Goal: Obtain resource: Obtain resource

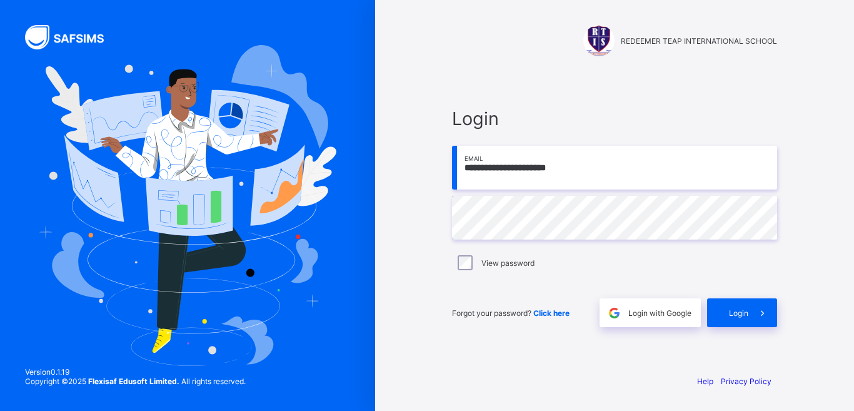
click at [747, 318] on div "Login" at bounding box center [742, 312] width 70 height 29
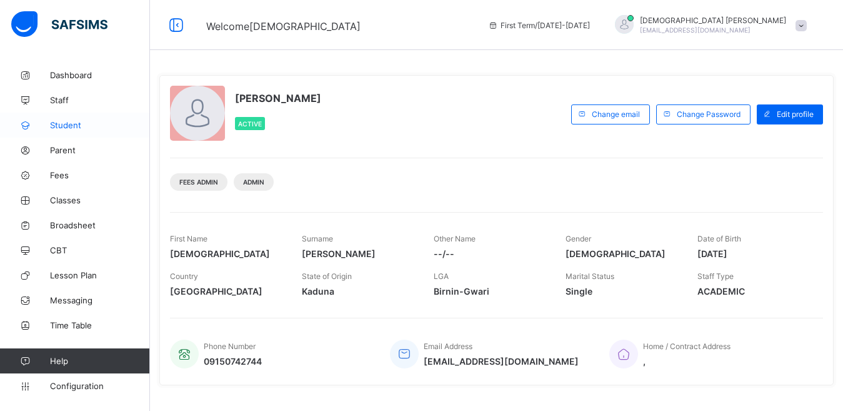
click at [78, 124] on span "Student" at bounding box center [100, 125] width 100 height 10
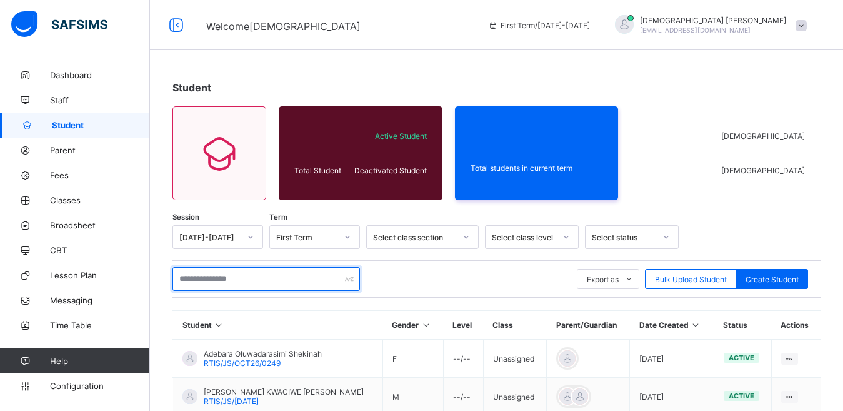
drag, startPoint x: 234, startPoint y: 284, endPoint x: 232, endPoint y: 274, distance: 9.6
click at [235, 280] on input "text" at bounding box center [265, 279] width 187 height 24
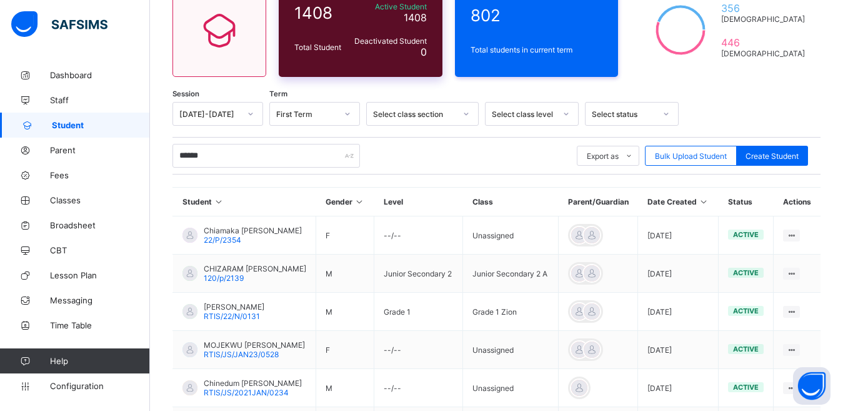
scroll to position [89, 0]
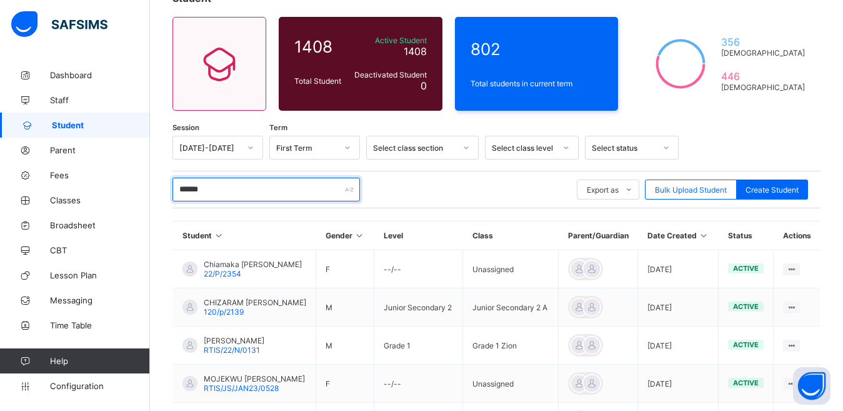
click at [227, 196] on input "******" at bounding box center [265, 189] width 187 height 24
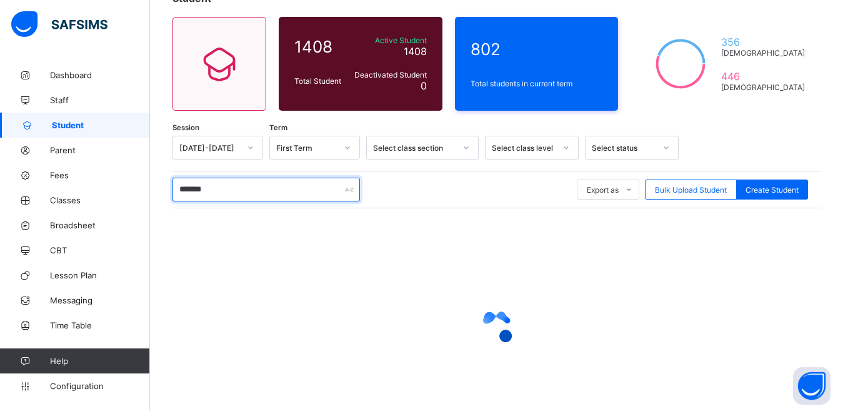
type input "*******"
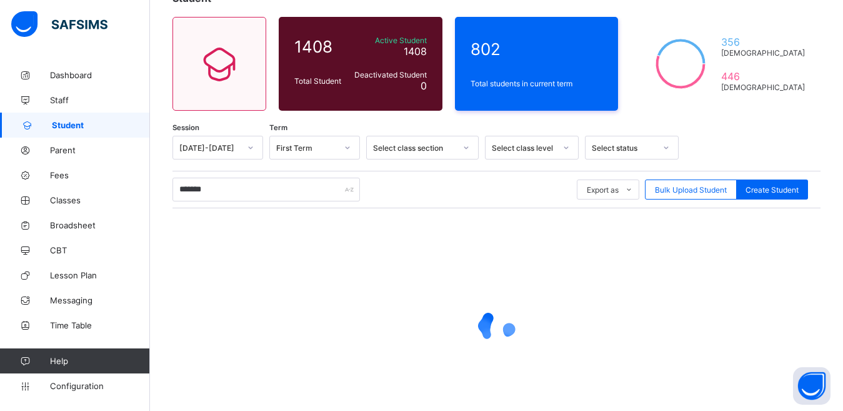
click at [756, 136] on div at bounding box center [746, 148] width 123 height 24
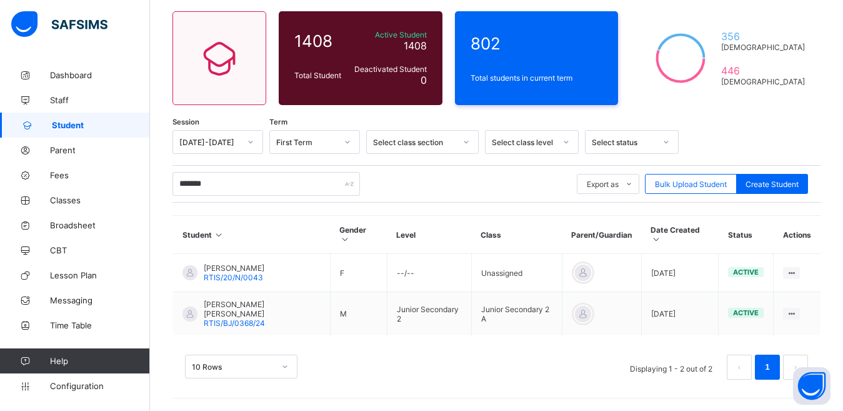
scroll to position [80, 0]
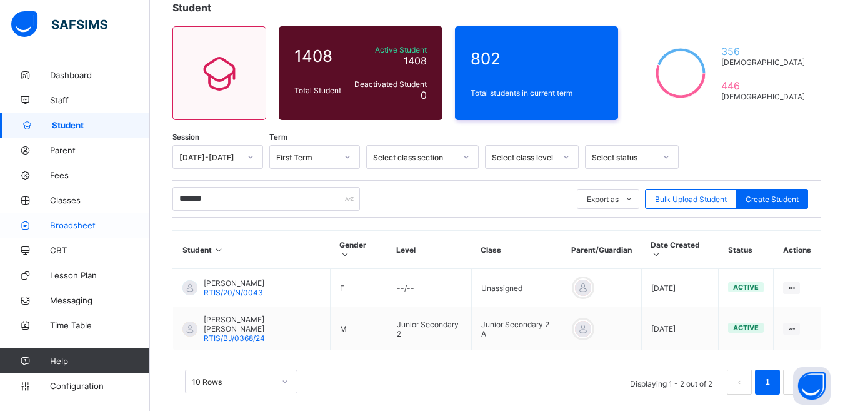
click at [76, 229] on span "Broadsheet" at bounding box center [100, 225] width 100 height 10
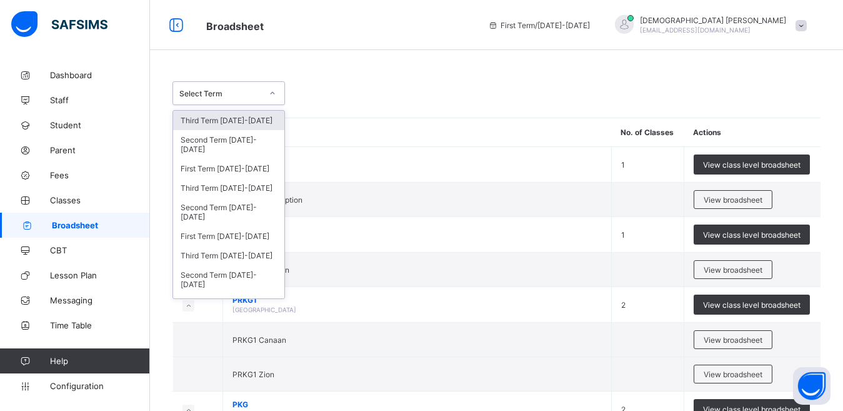
click at [212, 91] on div "Select Term" at bounding box center [220, 93] width 82 height 9
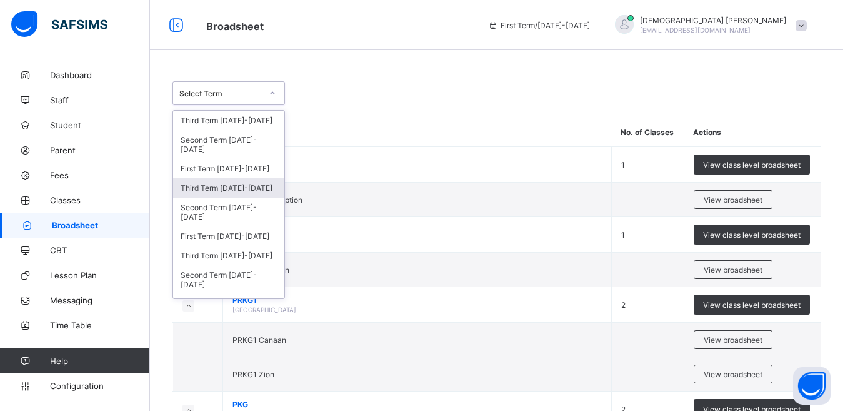
click at [221, 187] on div "Third Term 2024-2025" at bounding box center [228, 187] width 111 height 19
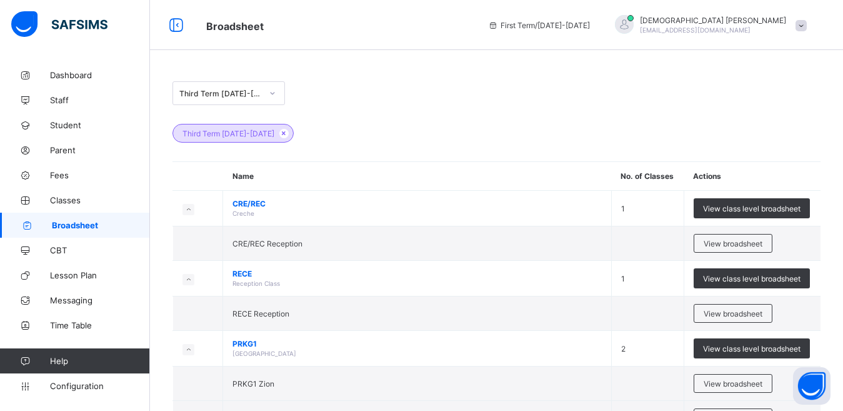
click at [479, 112] on div "Third Term 2024-2025" at bounding box center [496, 127] width 648 height 44
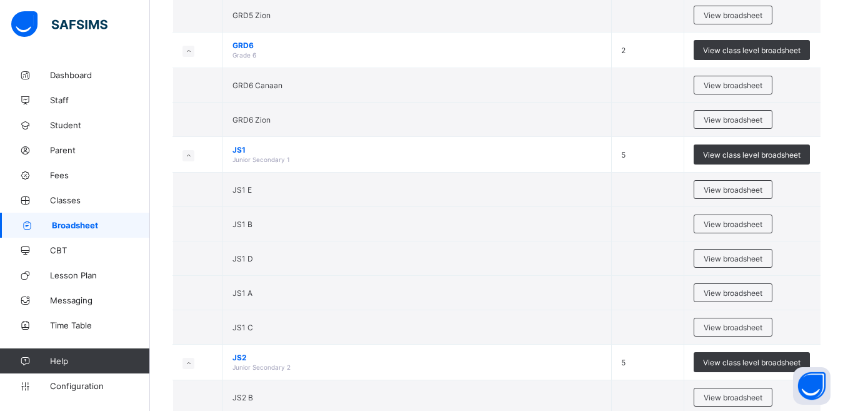
scroll to position [1687, 0]
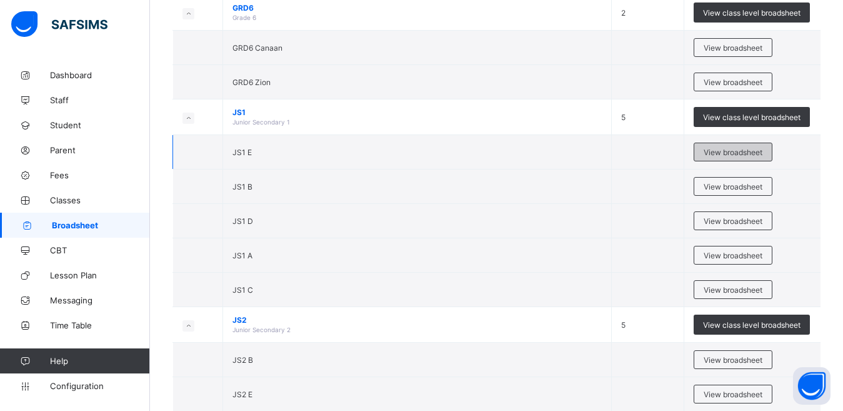
click at [740, 156] on span "View broadsheet" at bounding box center [733, 151] width 59 height 9
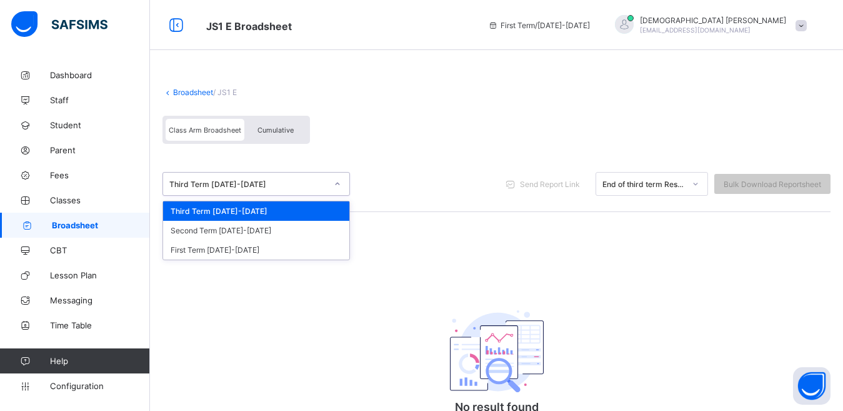
click at [259, 177] on div "Third Term 2024-2025" at bounding box center [244, 183] width 162 height 17
click at [232, 215] on div "Third Term 2024-2025" at bounding box center [256, 210] width 186 height 19
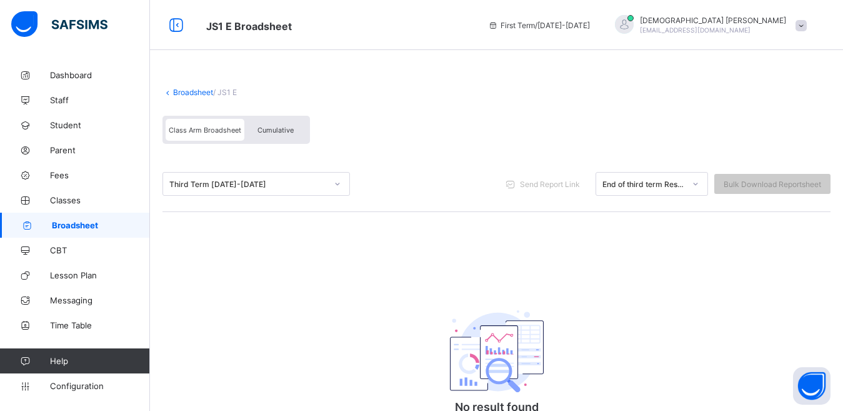
click at [187, 89] on link "Broadsheet" at bounding box center [193, 91] width 40 height 9
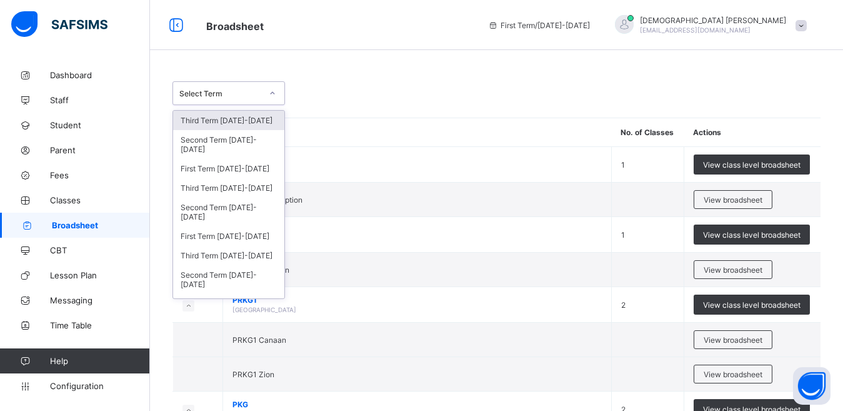
click at [237, 93] on div "Select Term" at bounding box center [220, 93] width 82 height 9
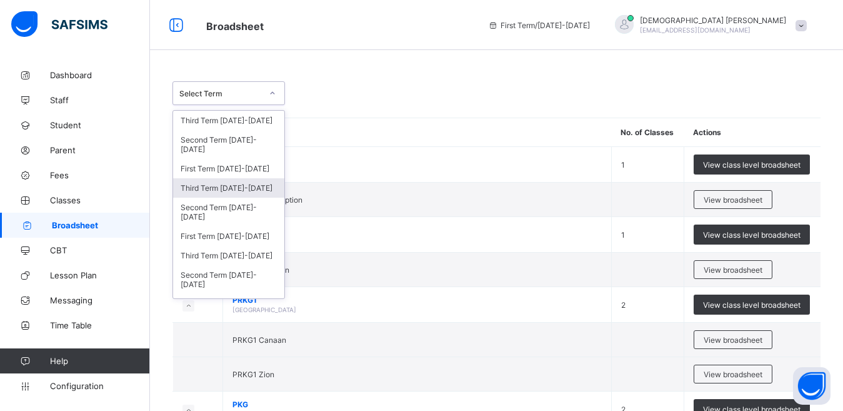
click at [214, 191] on div "Third Term 2024-2025" at bounding box center [228, 187] width 111 height 19
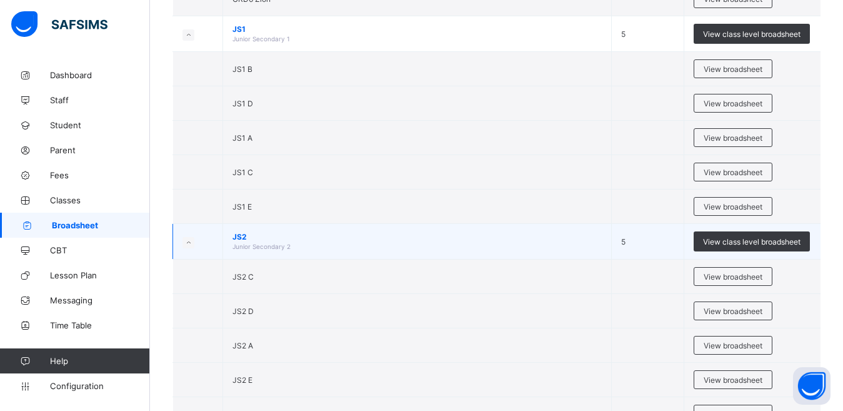
scroll to position [1750, 0]
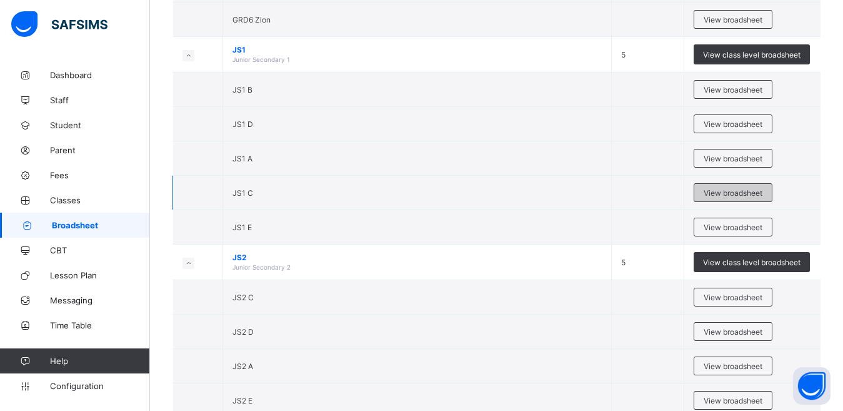
click at [726, 194] on span "View broadsheet" at bounding box center [733, 192] width 59 height 9
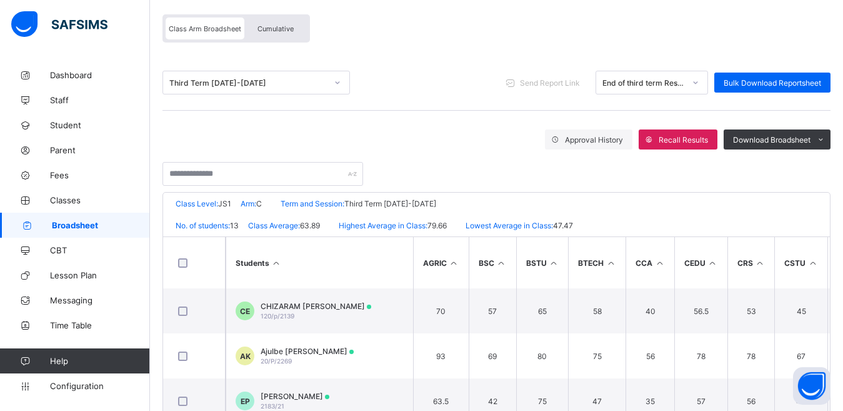
scroll to position [15, 0]
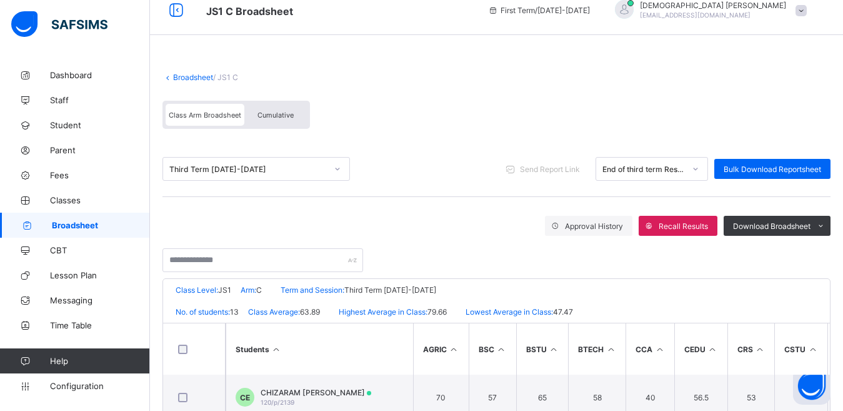
click at [181, 73] on link "Broadsheet" at bounding box center [193, 76] width 40 height 9
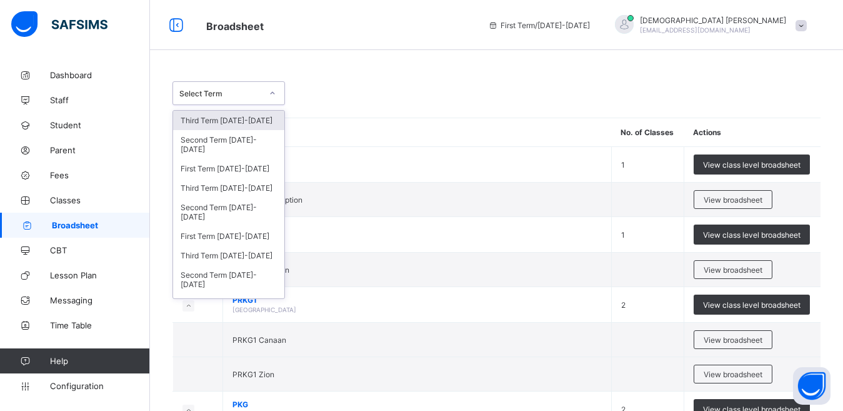
click at [197, 96] on div "Select Term" at bounding box center [220, 93] width 82 height 9
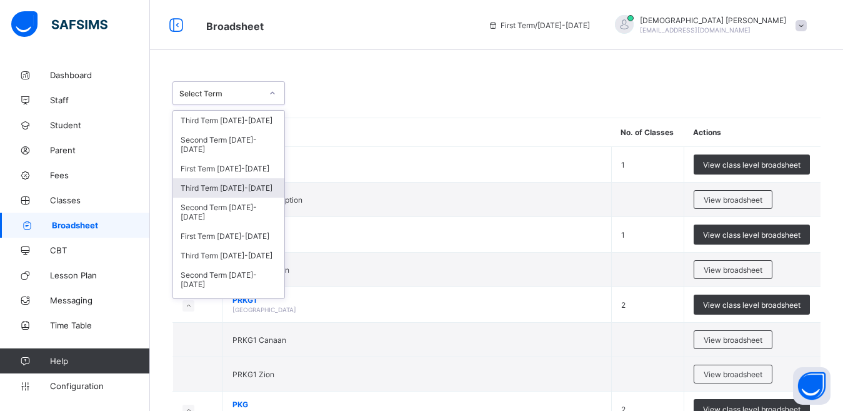
click at [217, 185] on div "Third Term 2024-2025" at bounding box center [228, 187] width 111 height 19
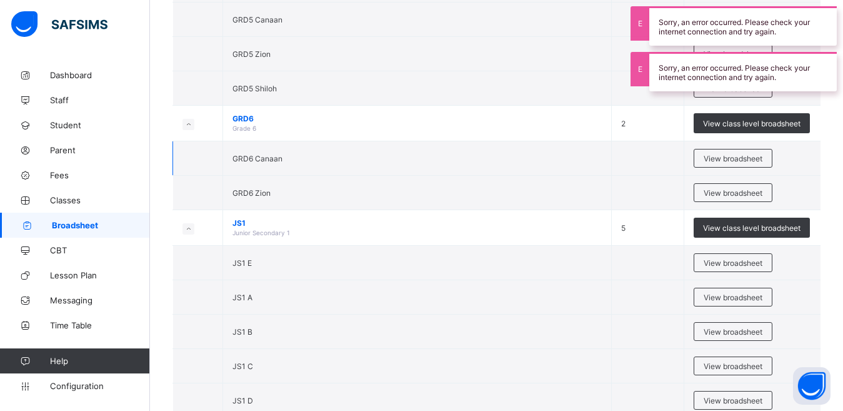
scroll to position [1625, 0]
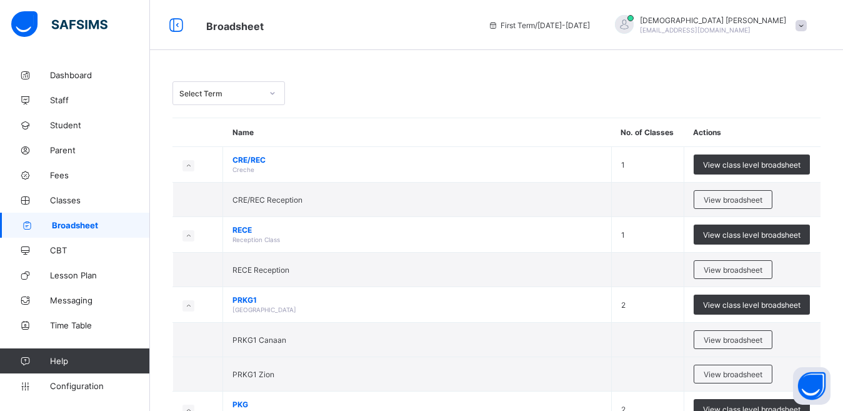
click at [219, 87] on div "Select Term" at bounding box center [216, 92] width 87 height 17
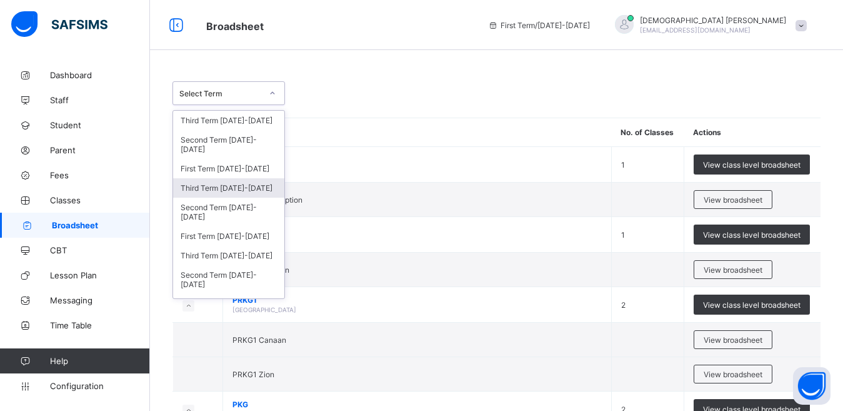
click at [212, 190] on div "Third Term 2024-2025" at bounding box center [228, 187] width 111 height 19
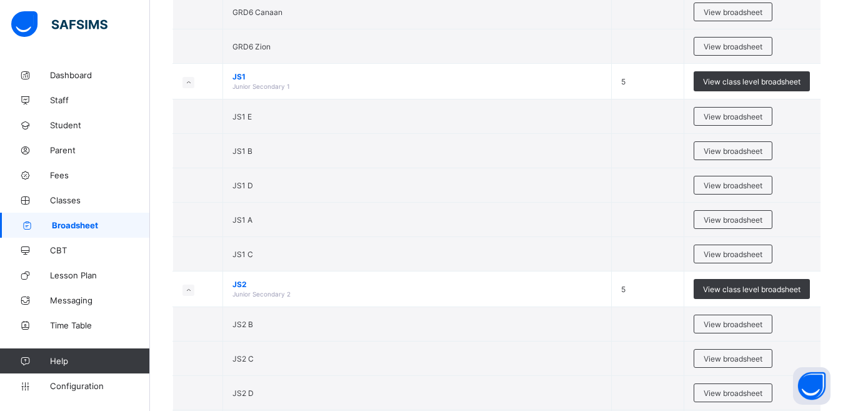
scroll to position [1750, 0]
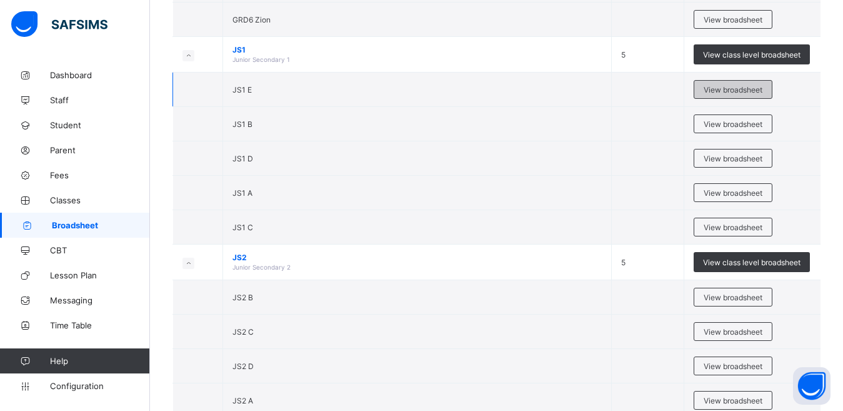
click at [719, 92] on span "View broadsheet" at bounding box center [733, 89] width 59 height 9
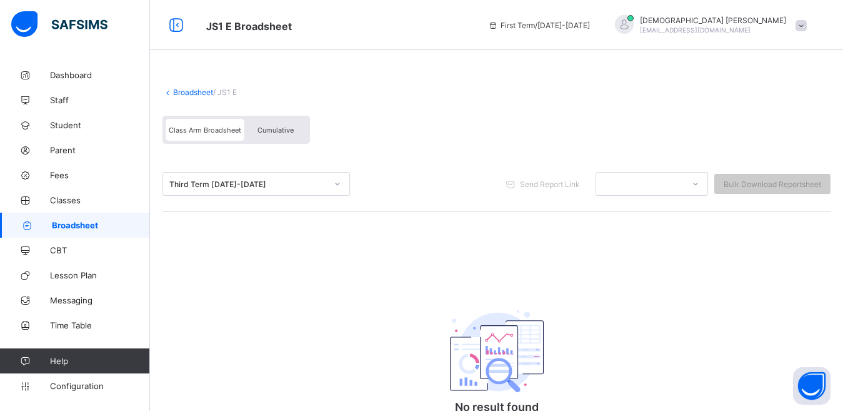
click at [209, 91] on link "Broadsheet" at bounding box center [193, 91] width 40 height 9
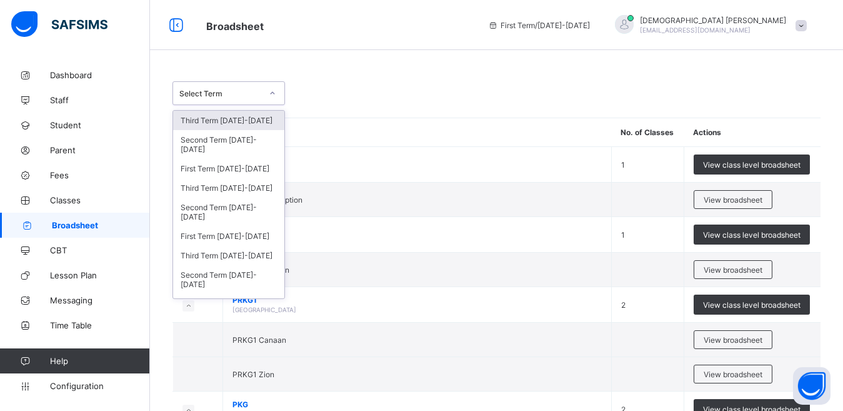
click at [219, 89] on div "Select Term" at bounding box center [216, 92] width 87 height 17
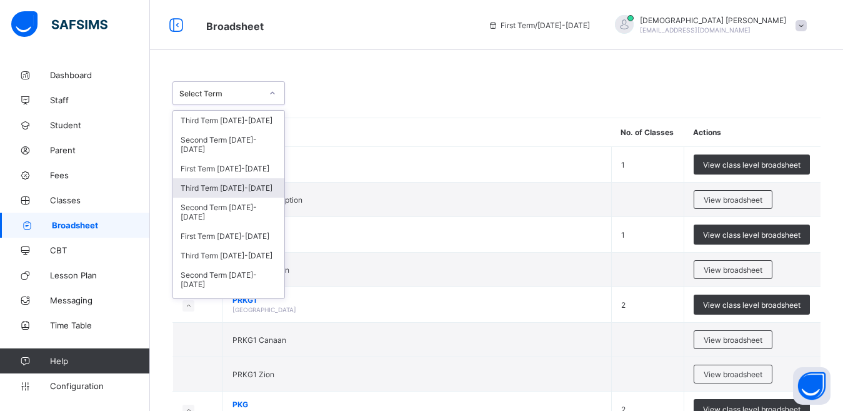
click at [198, 189] on div "Third Term [DATE]-[DATE]" at bounding box center [228, 187] width 111 height 19
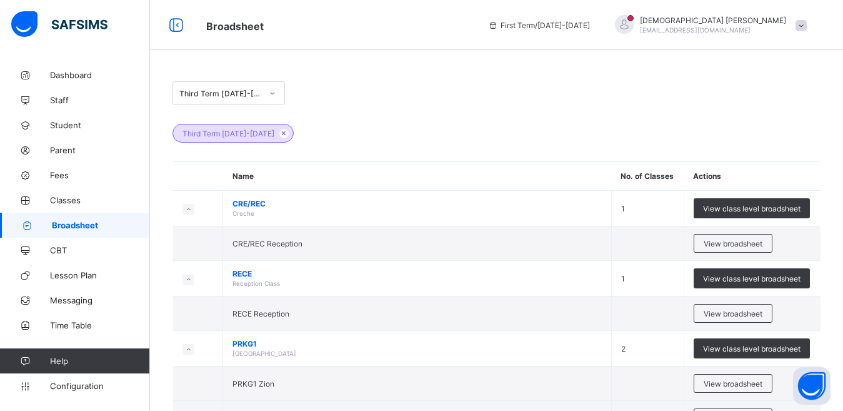
click at [392, 99] on div "Third Term 2024-2025" at bounding box center [496, 93] width 648 height 24
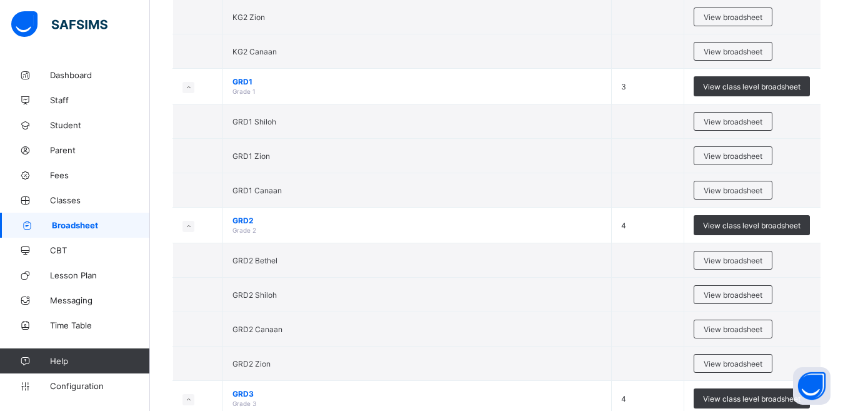
scroll to position [750, 0]
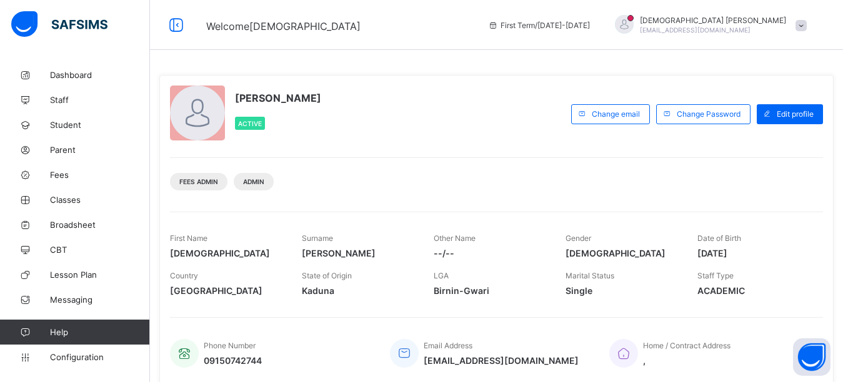
click at [411, 104] on div "Isaiah Paul Active" at bounding box center [367, 114] width 395 height 57
click at [758, 26] on div "Isaiah Paul paulisaiah@rtis-edu.ng" at bounding box center [713, 25] width 146 height 19
click at [89, 233] on link "Broadsheet" at bounding box center [75, 224] width 150 height 25
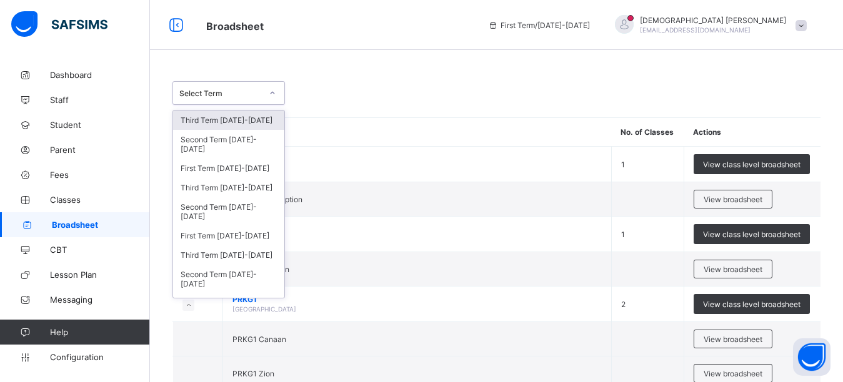
click at [264, 92] on div at bounding box center [272, 93] width 21 height 20
click at [229, 187] on div "Third Term 2024-2025" at bounding box center [228, 187] width 111 height 19
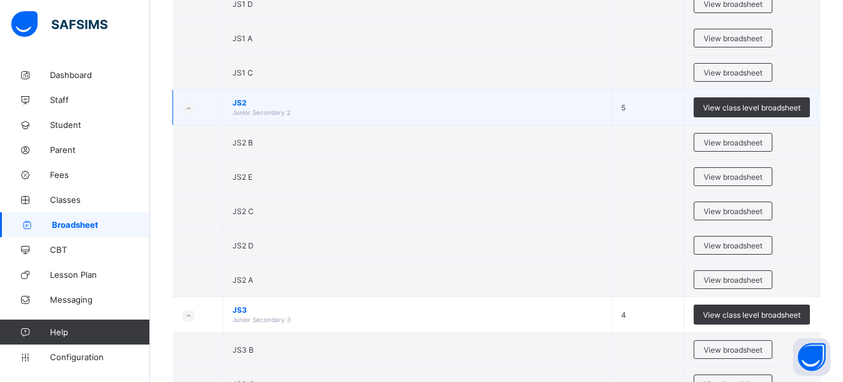
scroll to position [1812, 0]
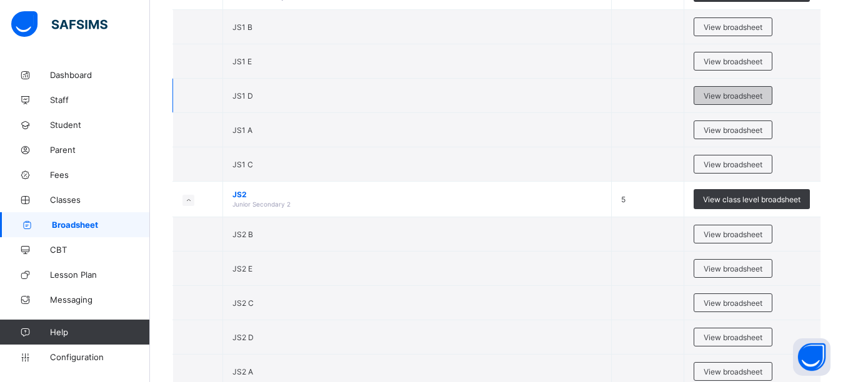
click at [732, 94] on span "View broadsheet" at bounding box center [733, 95] width 59 height 9
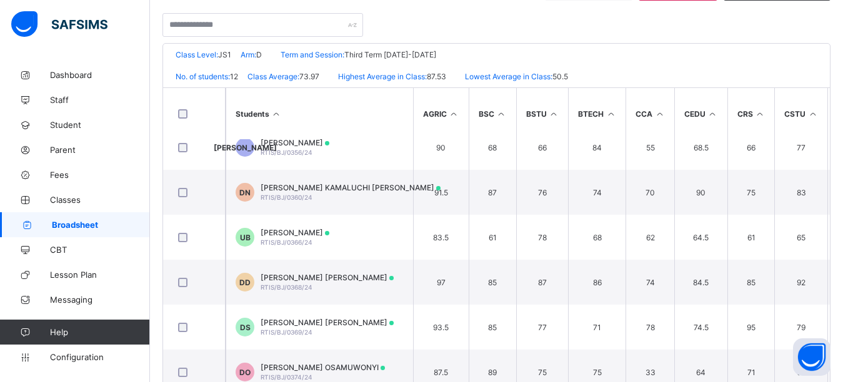
scroll to position [250, 0]
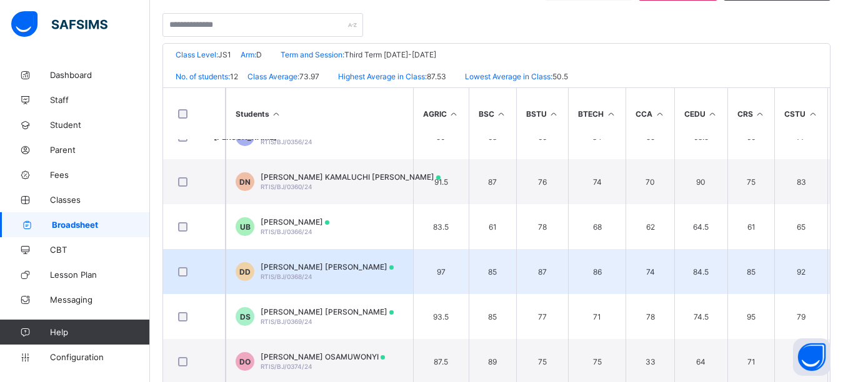
click at [274, 271] on span "[PERSON_NAME] [PERSON_NAME]" at bounding box center [327, 266] width 133 height 9
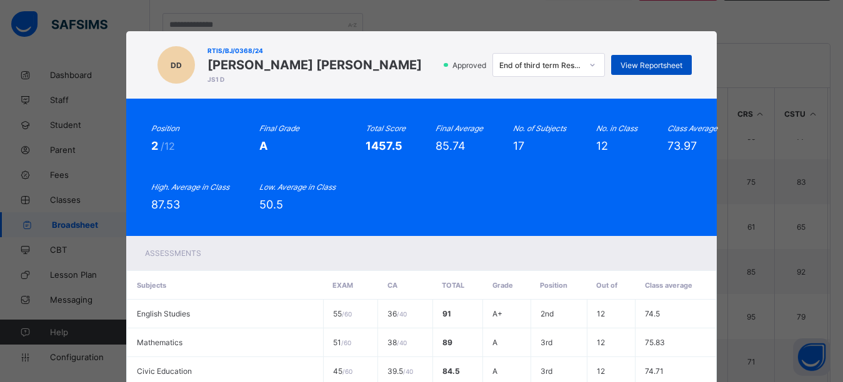
click at [644, 62] on span "View Reportsheet" at bounding box center [651, 65] width 62 height 9
click at [629, 65] on span "View Reportsheet" at bounding box center [651, 65] width 62 height 9
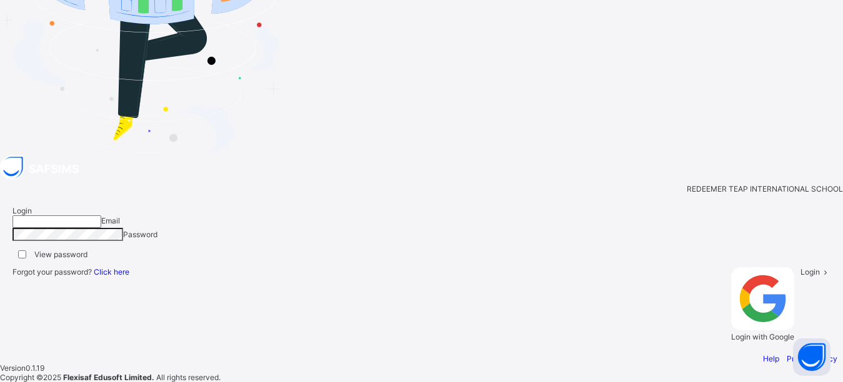
type input "**********"
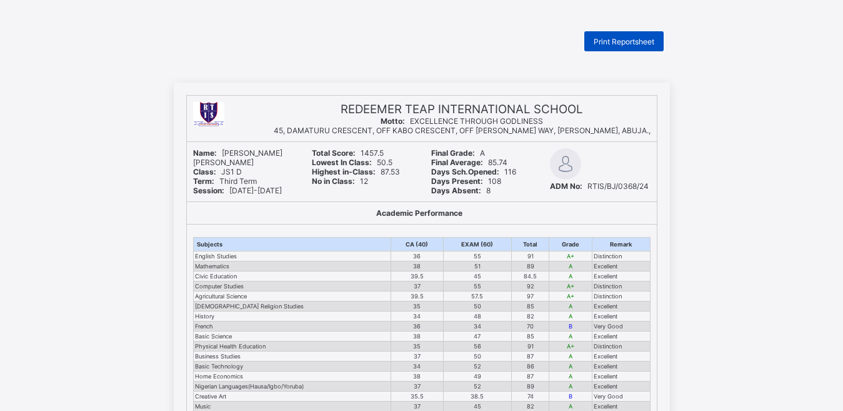
click at [621, 41] on span "Print Reportsheet" at bounding box center [624, 41] width 61 height 9
click at [555, 247] on th "Grade" at bounding box center [570, 244] width 43 height 14
click at [629, 38] on span "Print Reportsheet" at bounding box center [624, 41] width 61 height 9
click at [627, 44] on span "Print Reportsheet" at bounding box center [624, 41] width 61 height 9
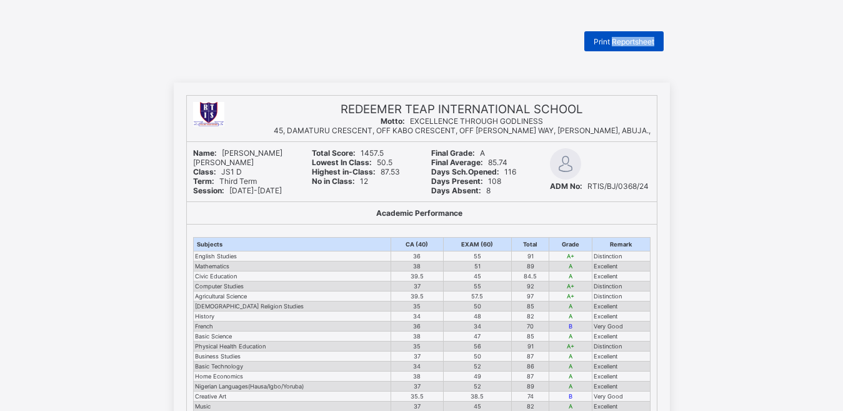
click at [627, 44] on span "Print Reportsheet" at bounding box center [624, 41] width 61 height 9
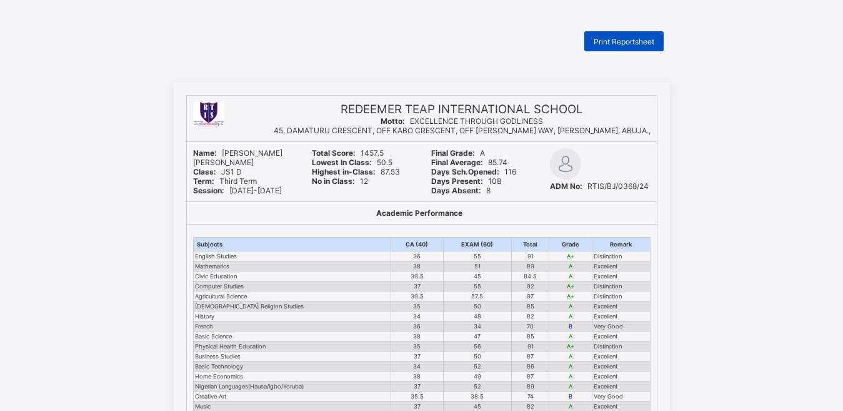
click at [627, 44] on span "Print Reportsheet" at bounding box center [624, 41] width 61 height 9
click at [626, 44] on span "Print Reportsheet" at bounding box center [624, 41] width 61 height 9
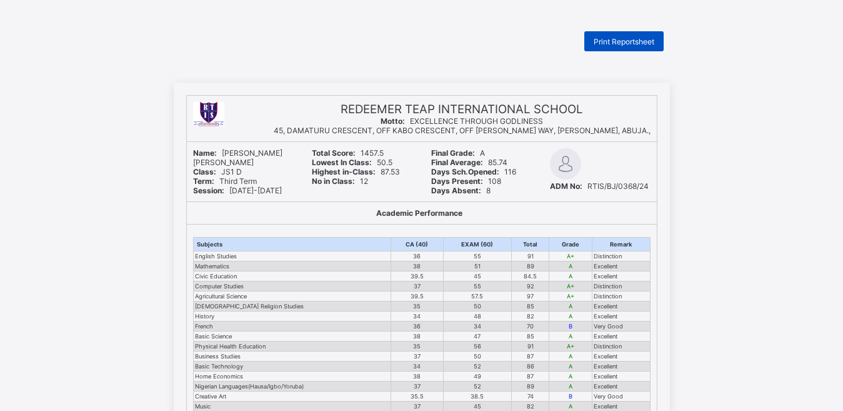
click at [626, 44] on span "Print Reportsheet" at bounding box center [624, 41] width 61 height 9
click at [620, 37] on span "Print Reportsheet" at bounding box center [624, 41] width 61 height 9
click at [628, 46] on span "Print Reportsheet" at bounding box center [624, 41] width 61 height 9
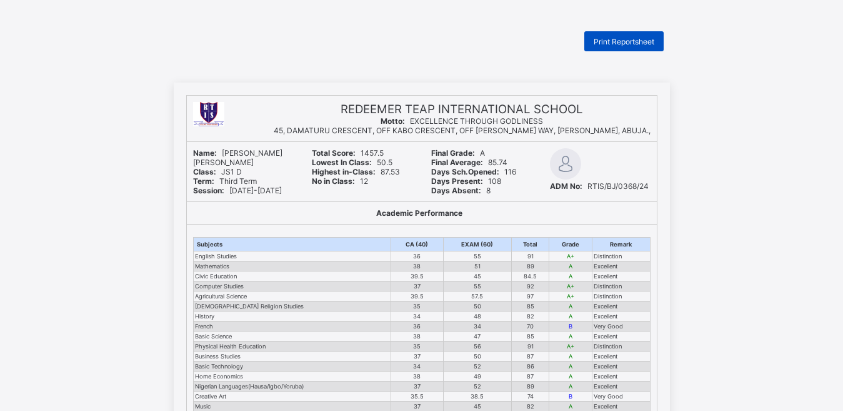
click at [620, 43] on span "Print Reportsheet" at bounding box center [624, 41] width 61 height 9
click at [536, 203] on div "Academic Performance" at bounding box center [422, 213] width 470 height 22
click at [612, 35] on div "Print Reportsheet" at bounding box center [623, 41] width 79 height 20
click at [613, 41] on span "Print Reportsheet" at bounding box center [624, 41] width 61 height 9
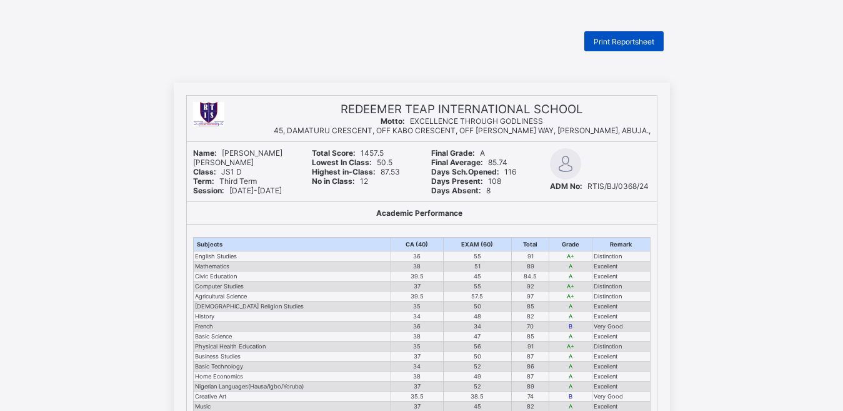
click at [608, 44] on span "Print Reportsheet" at bounding box center [624, 41] width 61 height 9
click at [610, 41] on span "Print Reportsheet" at bounding box center [624, 41] width 61 height 9
